Goal: Book appointment/travel/reservation

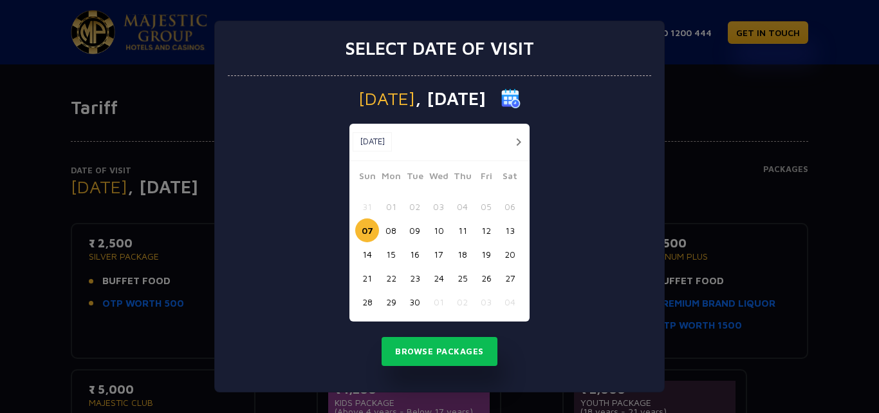
click at [519, 144] on button "button" at bounding box center [518, 142] width 16 height 16
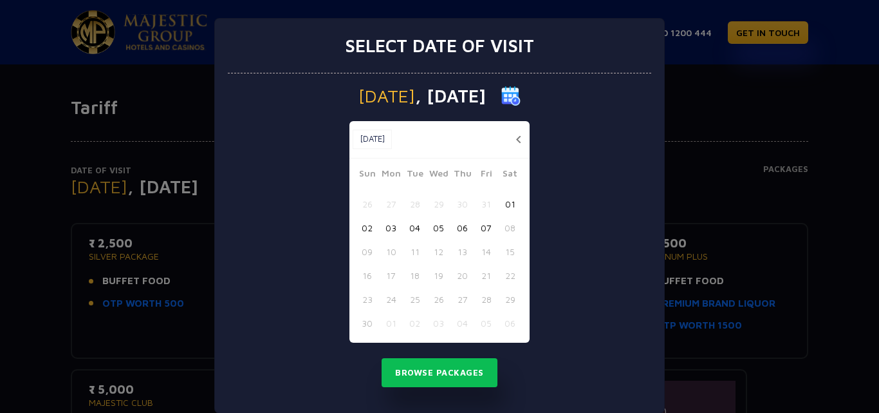
click at [513, 138] on button "button" at bounding box center [518, 139] width 16 height 16
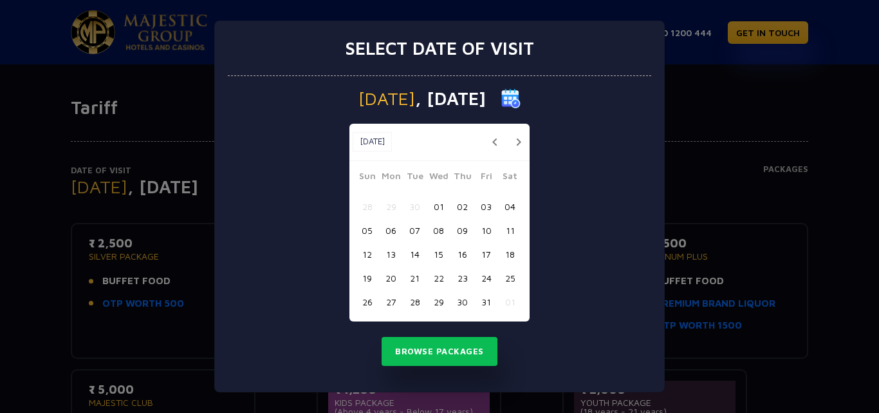
click at [366, 276] on button "19" at bounding box center [367, 278] width 24 height 24
click at [446, 344] on button "Browse Packages" at bounding box center [440, 352] width 116 height 30
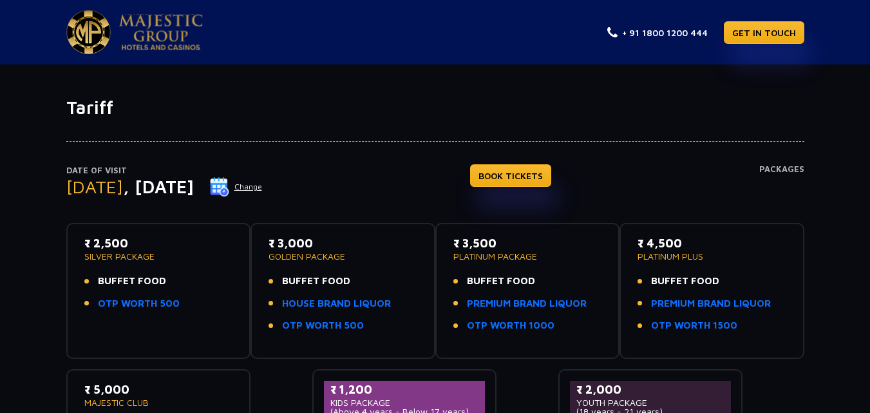
click at [263, 189] on button "Change" at bounding box center [235, 186] width 53 height 21
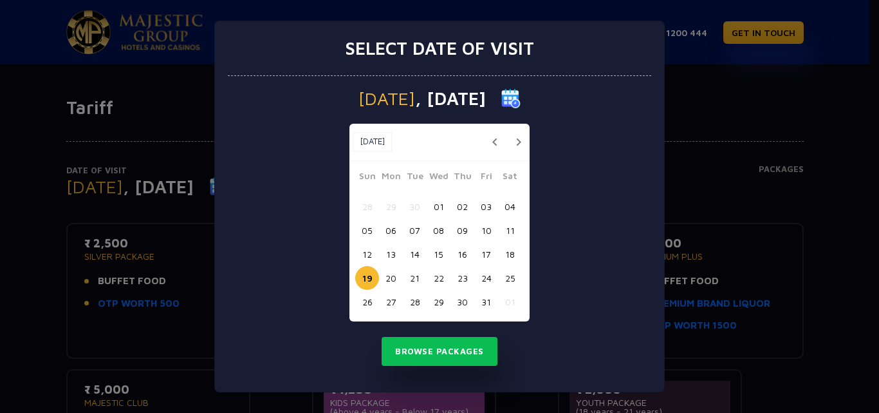
click at [513, 246] on button "18" at bounding box center [510, 254] width 24 height 24
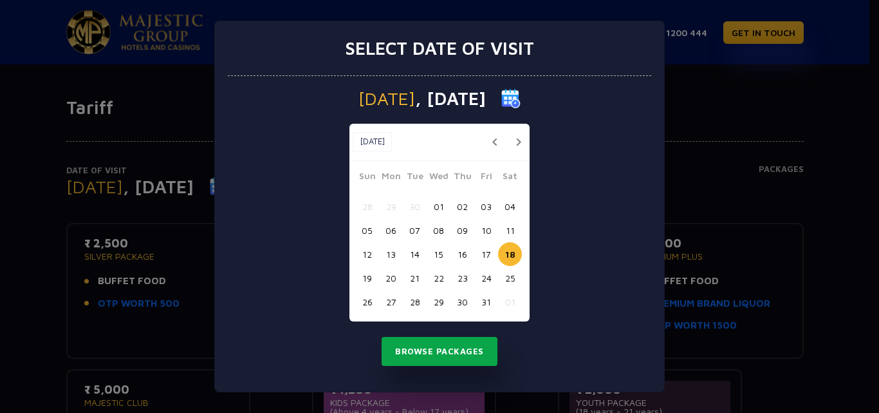
click at [453, 351] on button "Browse Packages" at bounding box center [440, 352] width 116 height 30
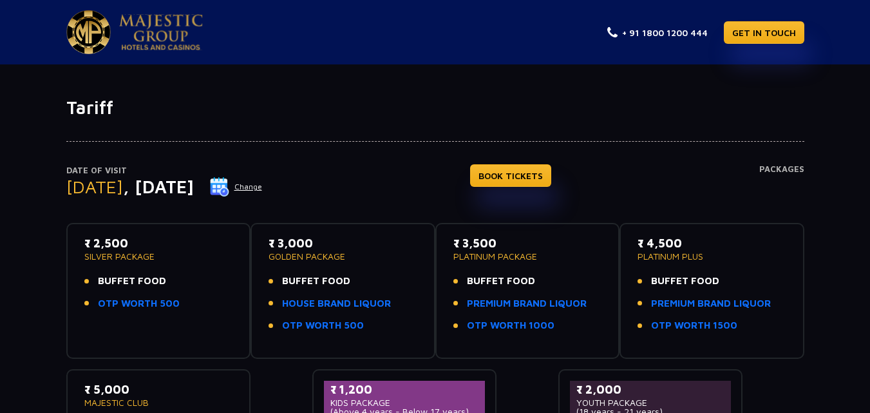
click at [263, 185] on button "Change" at bounding box center [235, 186] width 53 height 21
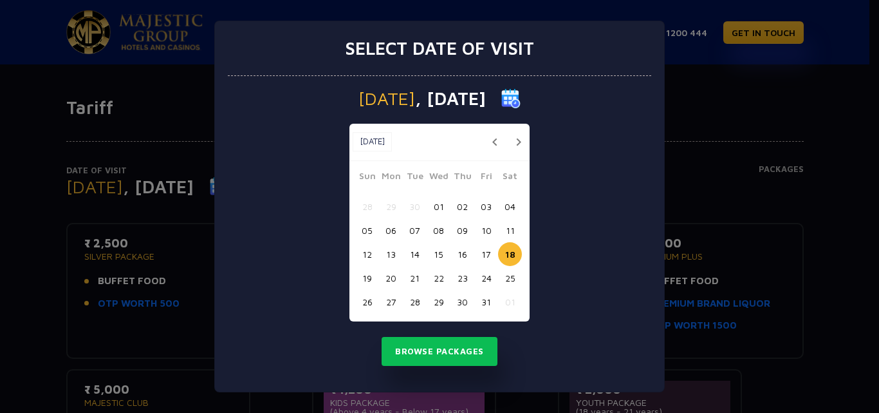
click at [485, 248] on button "17" at bounding box center [486, 254] width 24 height 24
click at [460, 353] on button "Browse Packages" at bounding box center [440, 352] width 116 height 30
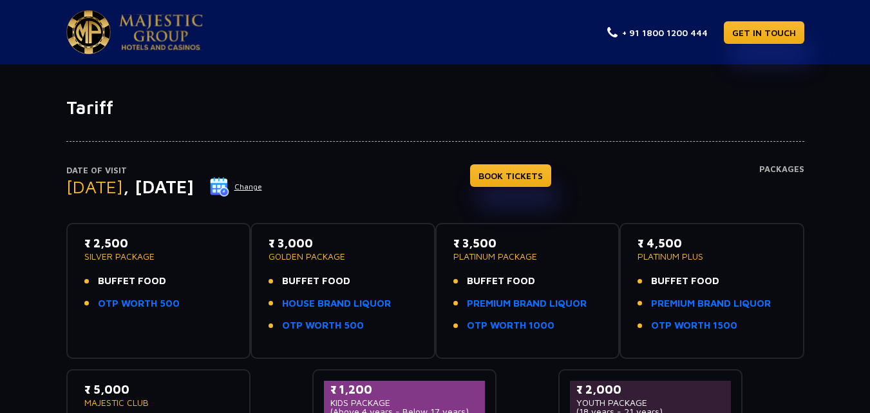
click at [263, 186] on button "Change" at bounding box center [235, 186] width 53 height 21
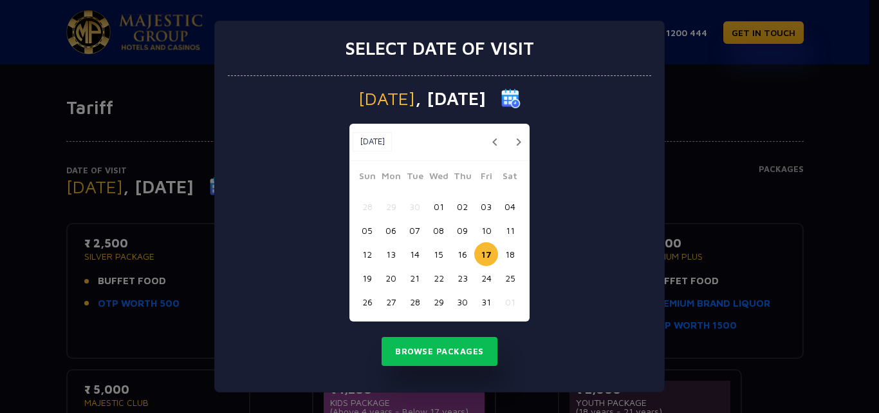
click at [468, 251] on button "16" at bounding box center [463, 254] width 24 height 24
click at [466, 347] on button "Browse Packages" at bounding box center [440, 352] width 116 height 30
